Goal: Task Accomplishment & Management: Use online tool/utility

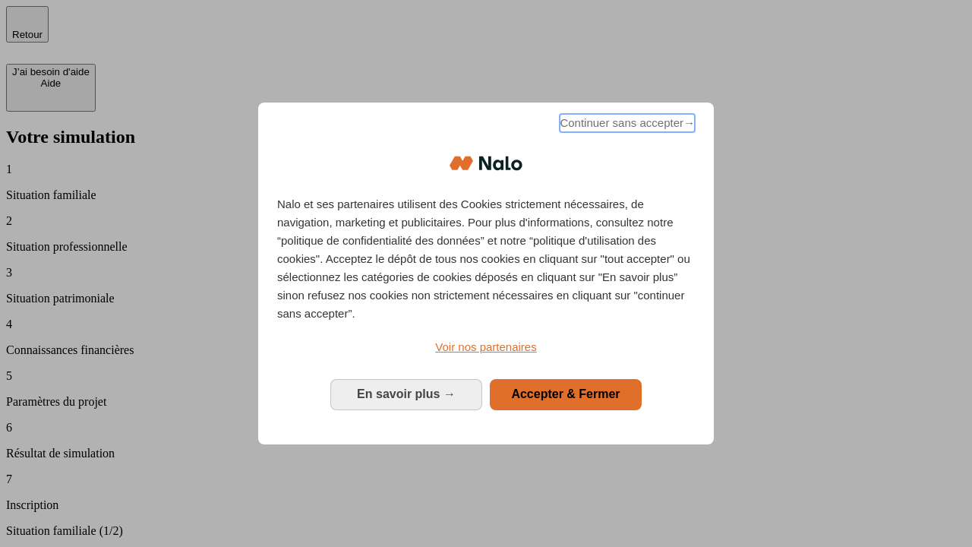
click at [625, 125] on span "Continuer sans accepter →" at bounding box center [626, 123] width 135 height 18
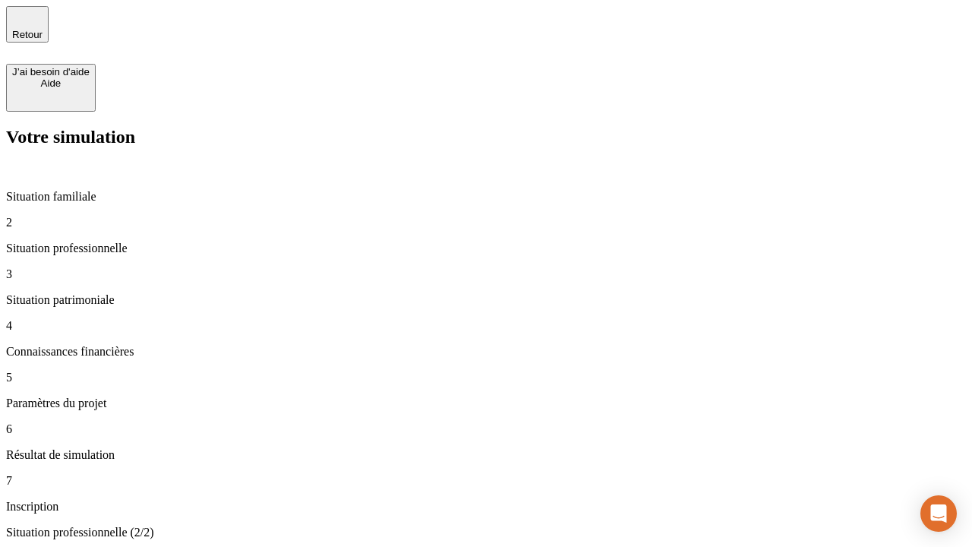
type input "30 000"
type input "40 000"
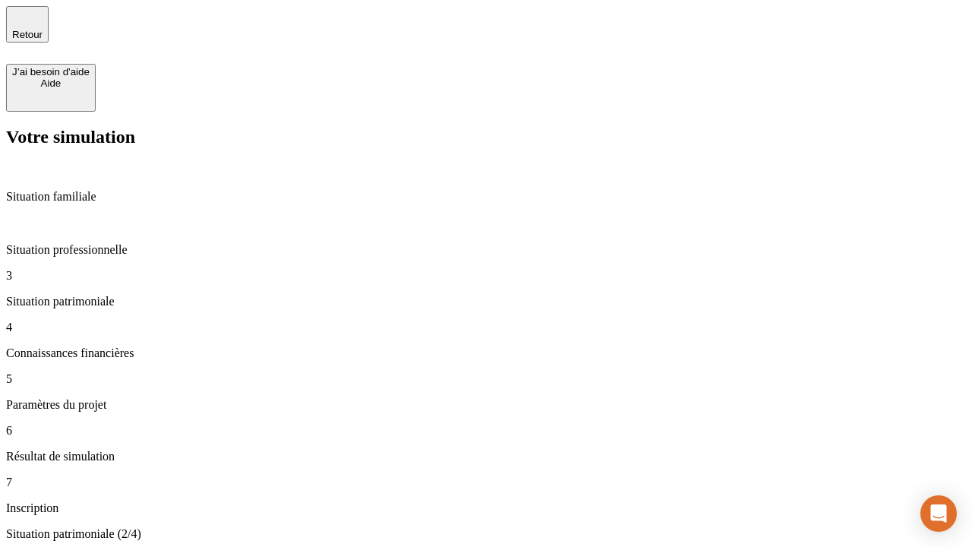
type input "1 100"
type input "20"
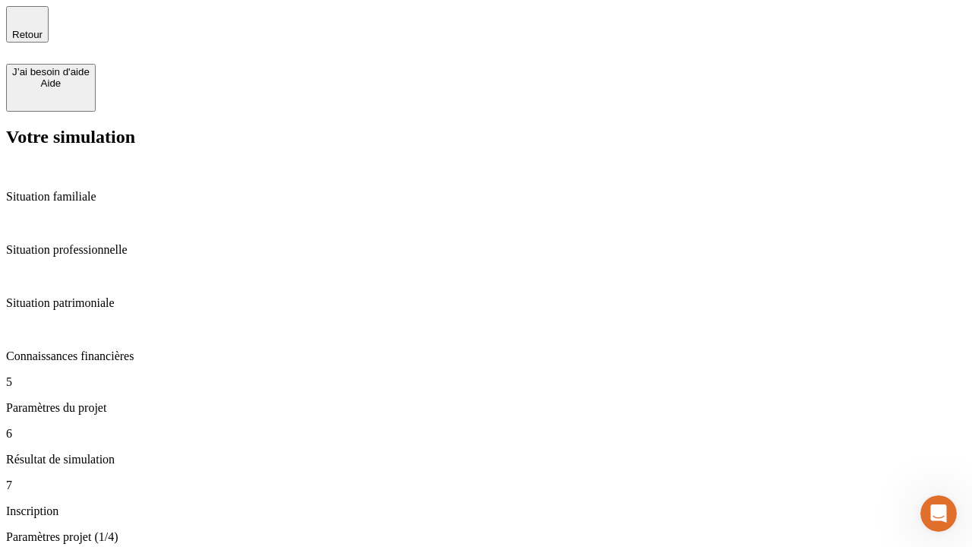
type input "40"
type input "62"
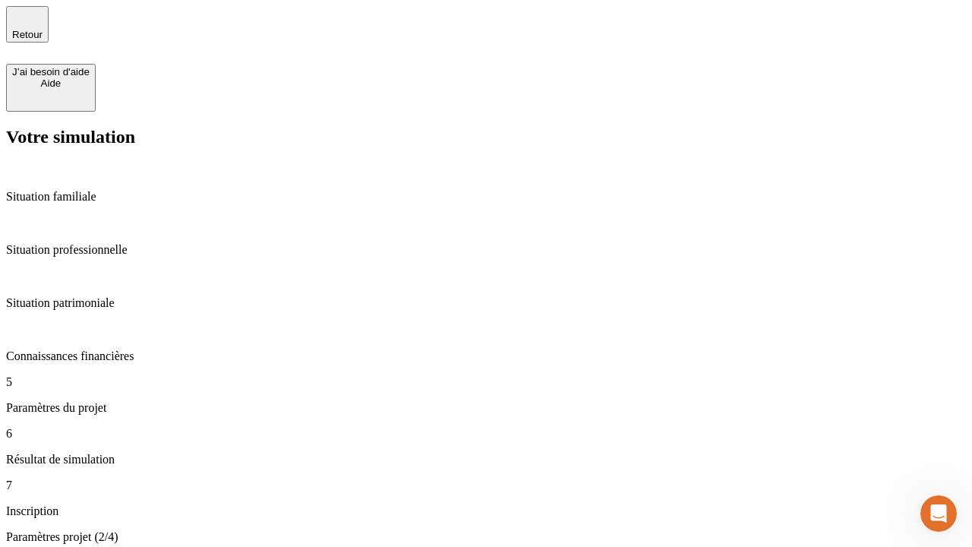
type input "50 000"
type input "640"
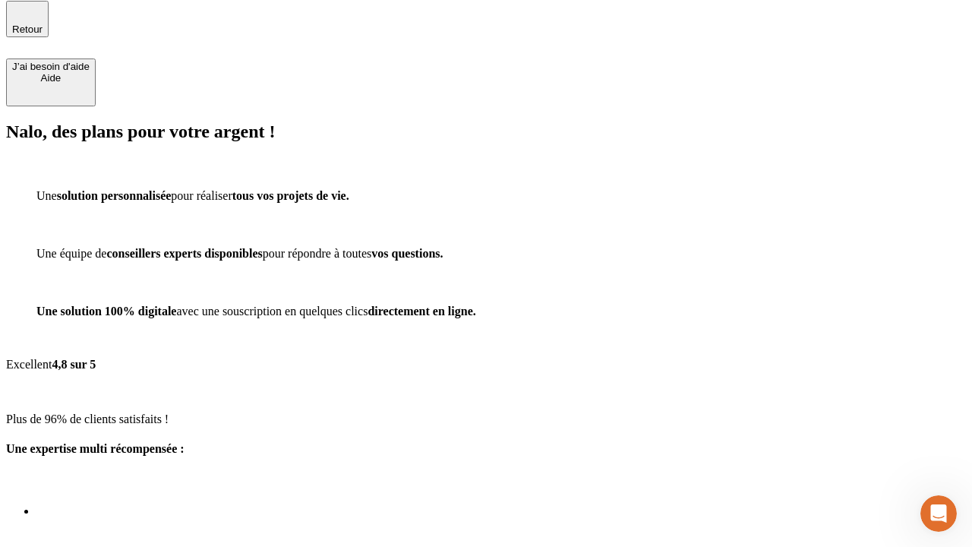
scroll to position [19, 0]
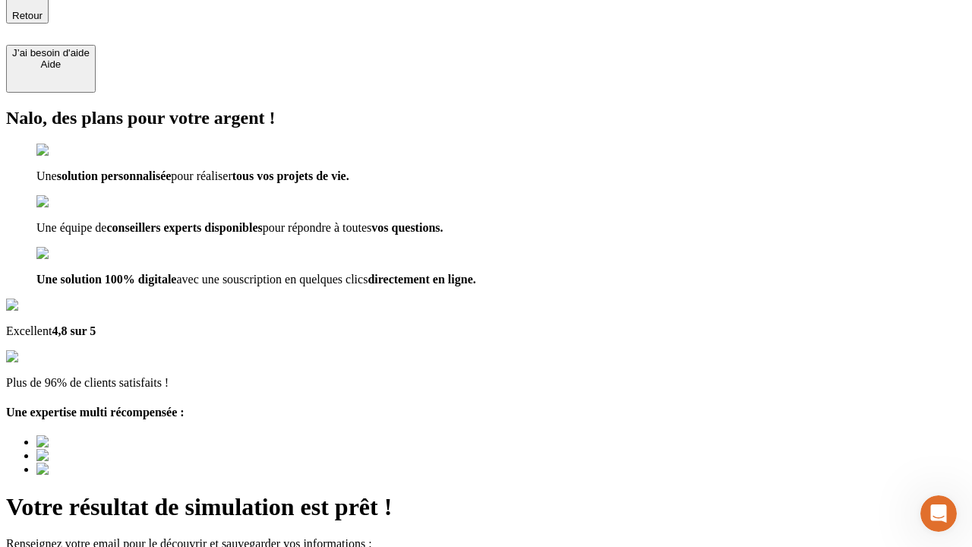
type input "[EMAIL_ADDRESS][DOMAIN_NAME]"
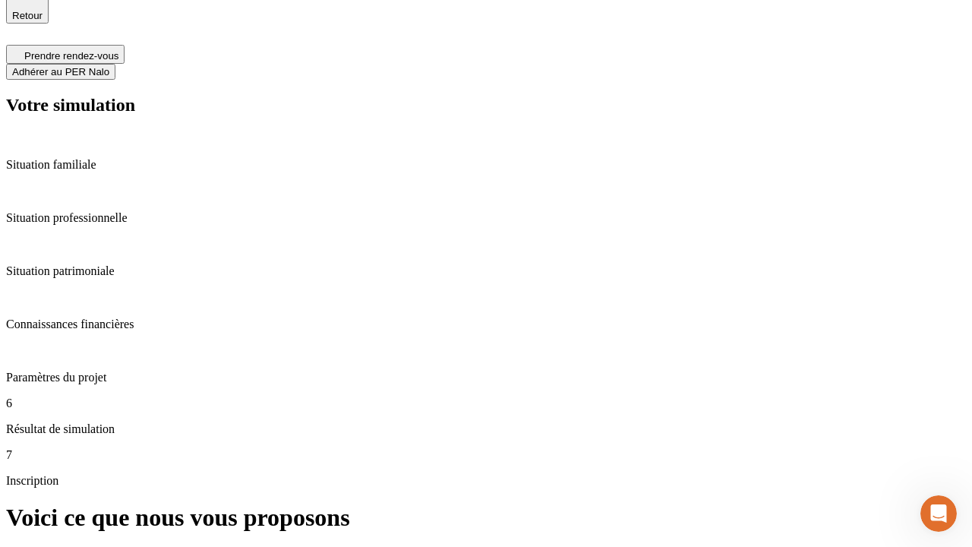
click at [109, 66] on span "Adhérer au PER Nalo" at bounding box center [60, 71] width 97 height 11
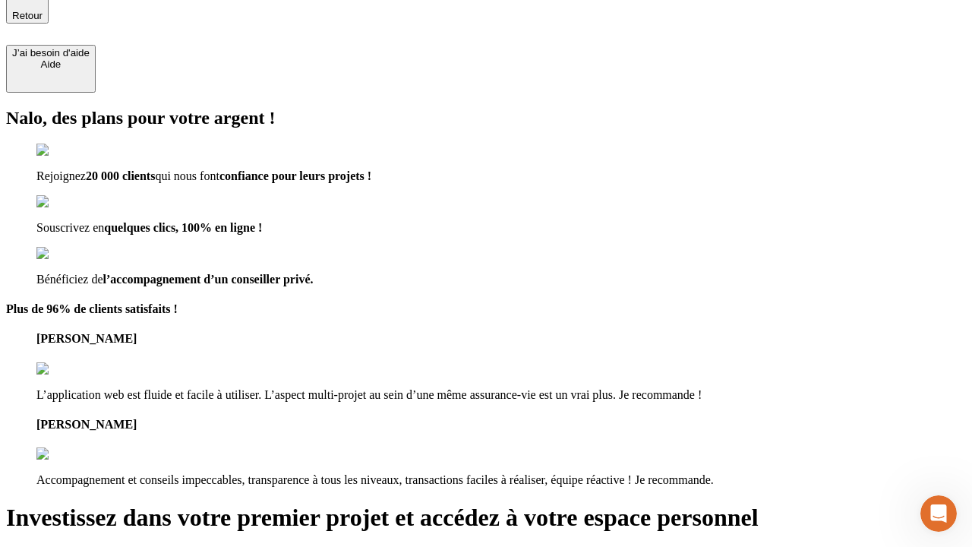
scroll to position [17, 0]
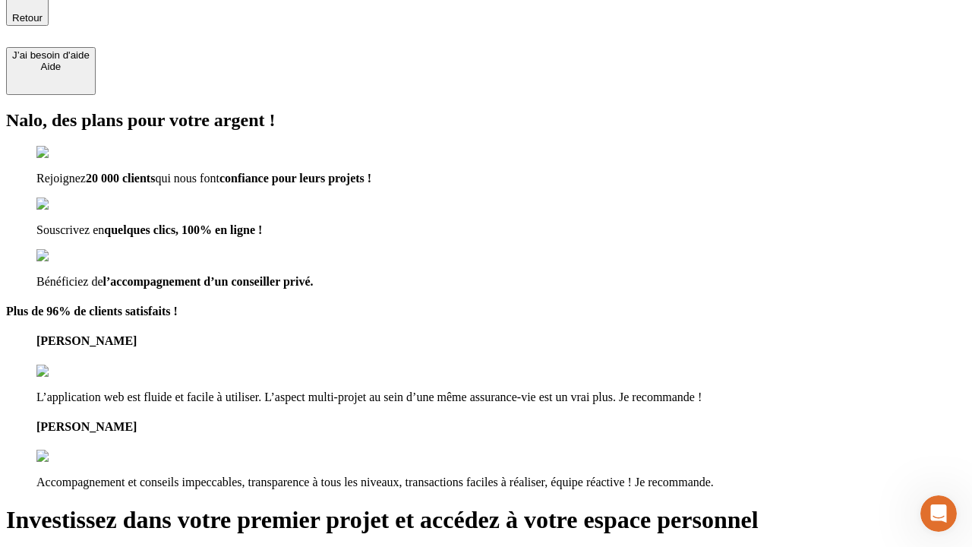
type input "[PERSON_NAME][EMAIL_ADDRESS][DOMAIN_NAME]"
